Goal: Information Seeking & Learning: Learn about a topic

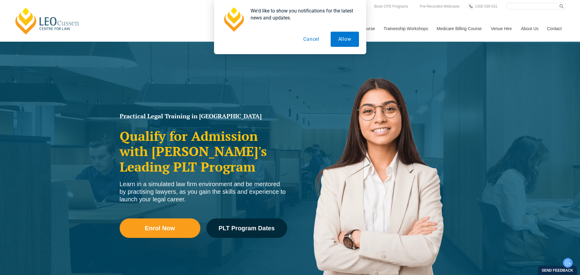
click at [314, 40] on button "Cancel" at bounding box center [310, 39] width 31 height 15
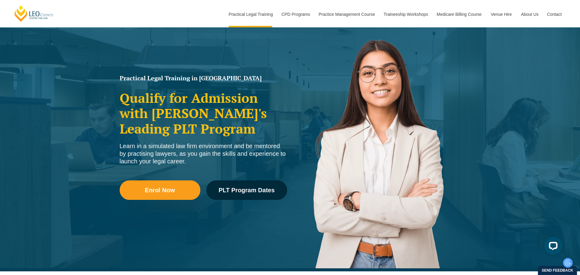
scroll to position [30, 0]
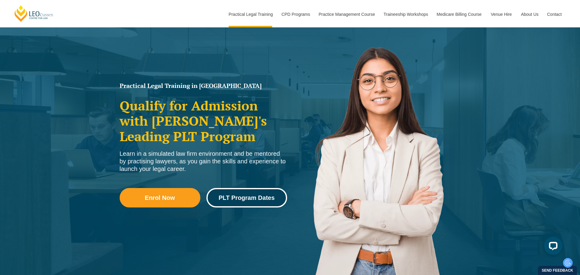
click at [235, 195] on span "PLT Program Dates" at bounding box center [246, 198] width 56 height 6
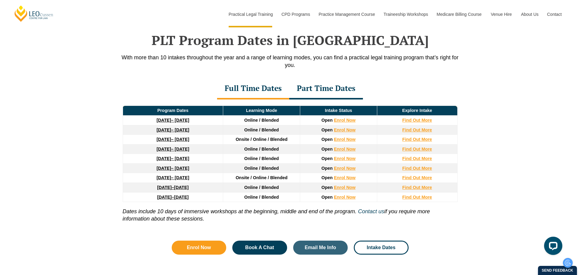
scroll to position [794, 0]
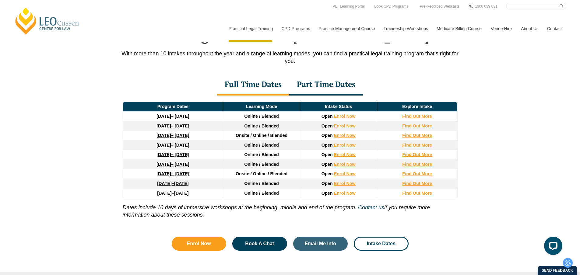
click at [326, 82] on div "Part Time Dates" at bounding box center [326, 84] width 74 height 21
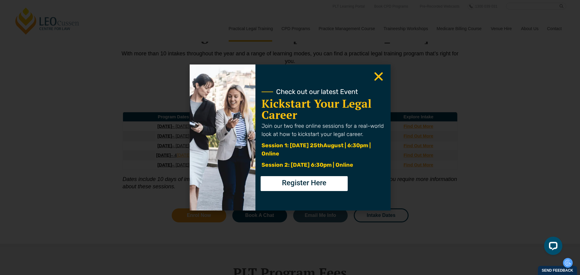
click at [378, 76] on use "Close" at bounding box center [378, 76] width 9 height 9
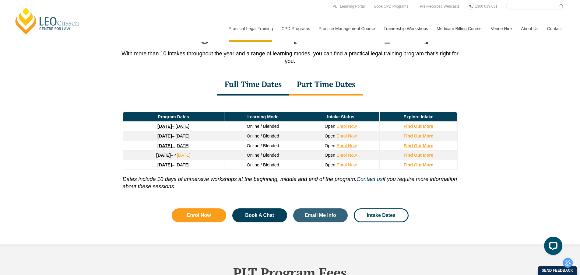
click at [279, 89] on div "Full Time Dates" at bounding box center [253, 84] width 72 height 21
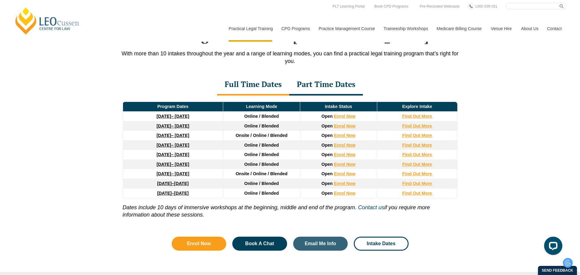
click at [339, 84] on div "Part Time Dates" at bounding box center [326, 84] width 74 height 21
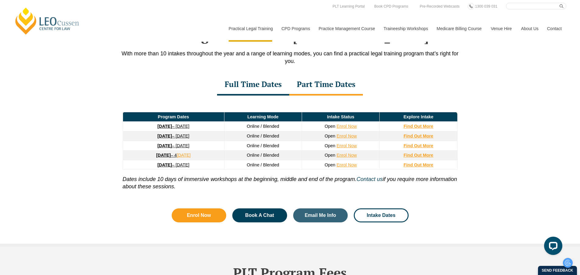
click at [267, 92] on div "Full Time Dates" at bounding box center [253, 84] width 72 height 21
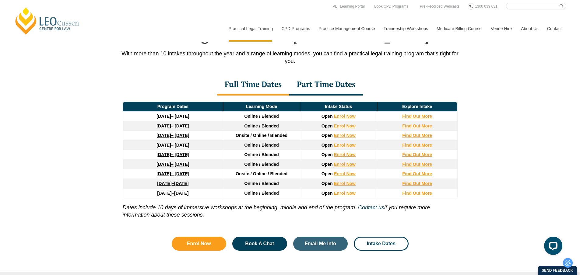
click at [310, 89] on div "Part Time Dates" at bounding box center [326, 84] width 74 height 21
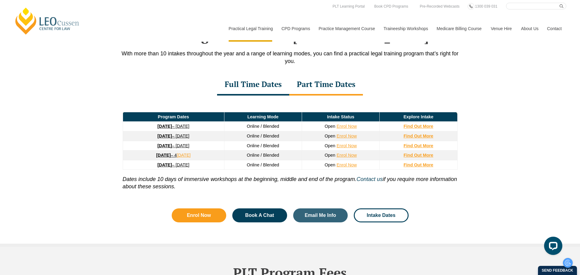
click at [274, 81] on div "Full Time Dates" at bounding box center [253, 84] width 72 height 21
